Goal: Check status

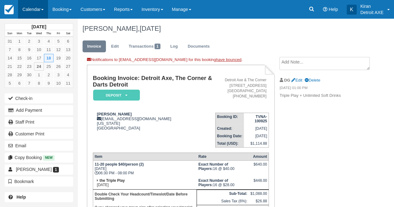
click at [45, 11] on link "Calendar" at bounding box center [33, 9] width 30 height 19
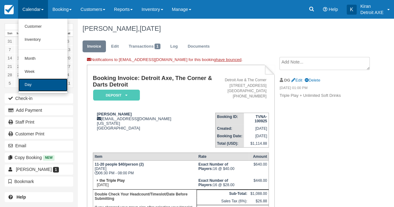
click at [48, 83] on link "Day" at bounding box center [42, 84] width 49 height 13
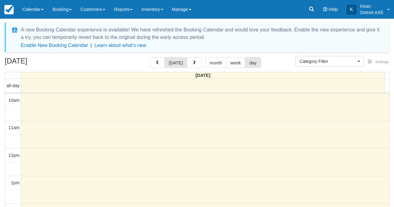
select select
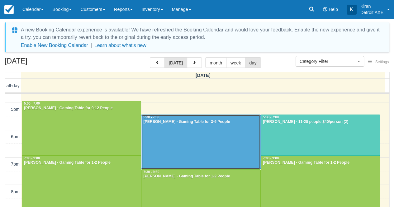
scroll to position [183, 0]
